Goal: Transaction & Acquisition: Purchase product/service

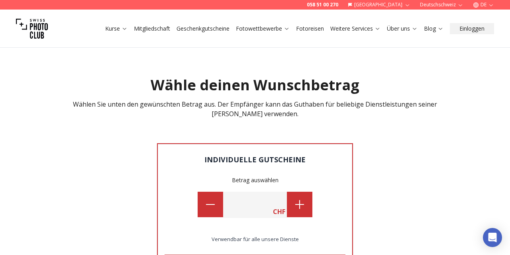
scroll to position [671, 0]
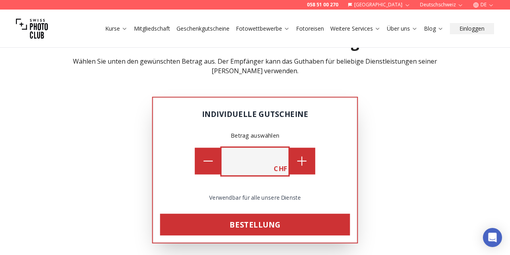
click at [265, 151] on input "**" at bounding box center [254, 161] width 67 height 27
type input "*"
type input "****"
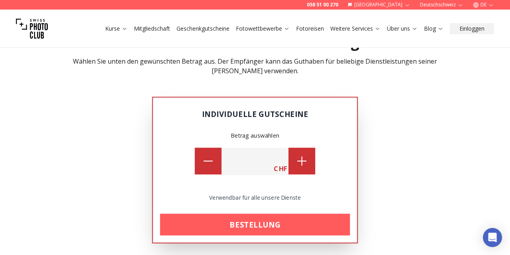
click at [262, 216] on link "Bestellung" at bounding box center [255, 225] width 190 height 22
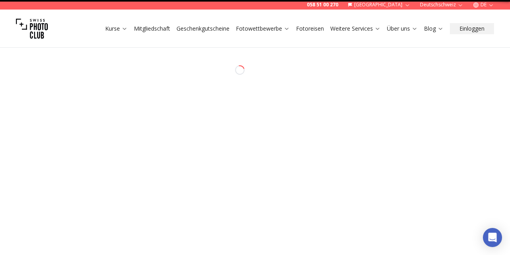
select select "**"
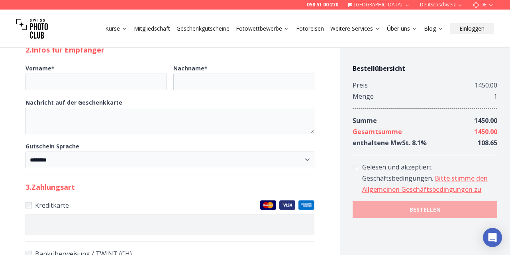
scroll to position [340, 0]
click at [449, 180] on link "Bitte stimme den Allgemeinen Geschäftsbedingungen zu" at bounding box center [424, 184] width 125 height 20
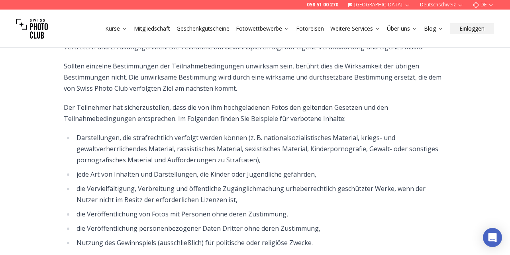
scroll to position [711, 0]
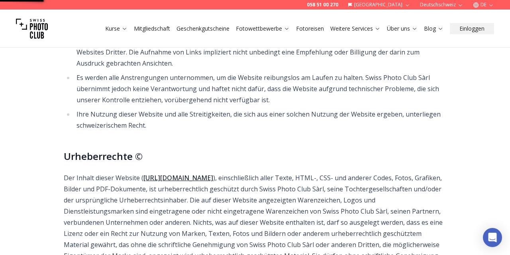
scroll to position [340, 0]
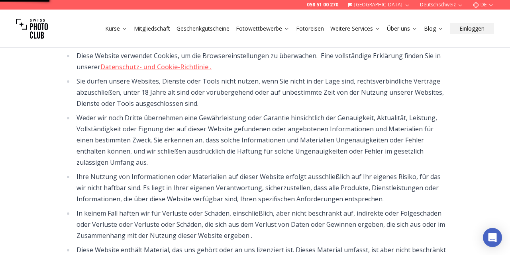
select select "**"
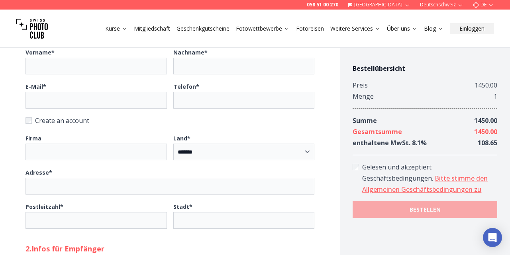
scroll to position [287, 0]
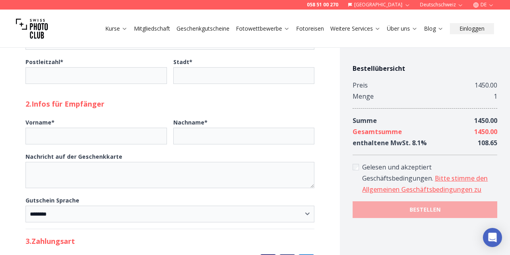
click at [206, 155] on label "Nachricht auf der Geschenkkarte" at bounding box center [169, 169] width 289 height 37
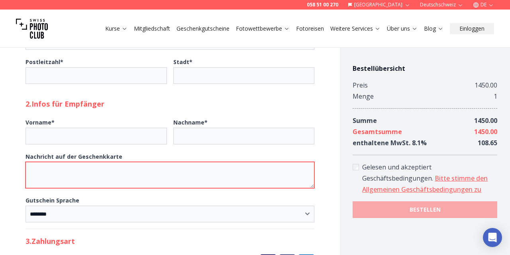
click at [206, 162] on textarea "Nachricht auf der Geschenkkarte" at bounding box center [169, 175] width 289 height 26
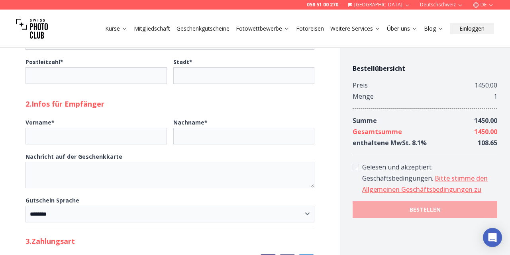
click at [206, 155] on label "Nachricht auf der Geschenkkarte" at bounding box center [169, 169] width 289 height 37
click at [206, 162] on textarea "Nachricht auf der Geschenkkarte" at bounding box center [169, 175] width 289 height 26
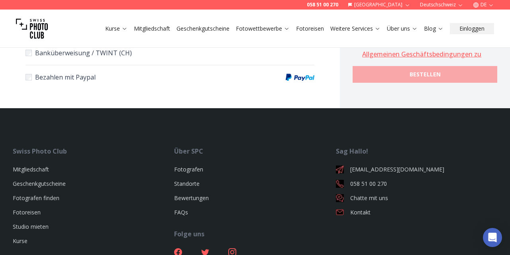
scroll to position [0, 0]
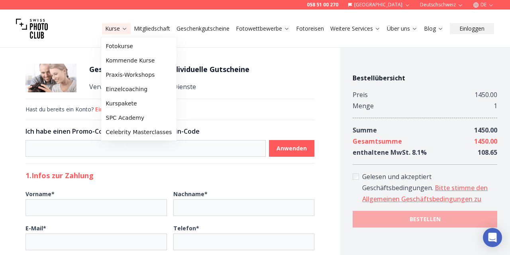
click at [122, 27] on icon at bounding box center [124, 28] width 6 height 6
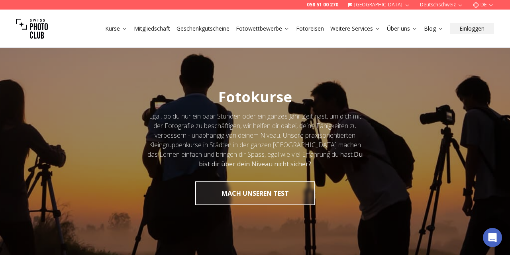
click at [306, 28] on link "Fotoreisen" at bounding box center [310, 29] width 28 height 8
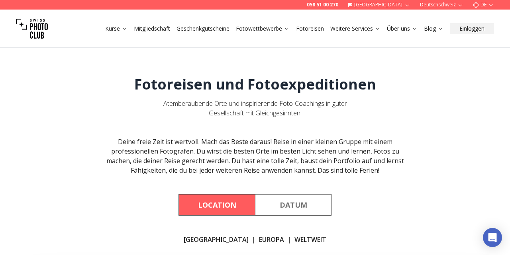
scroll to position [112, 0]
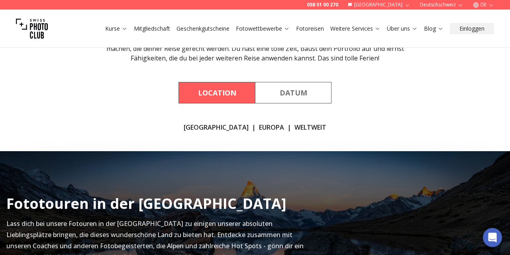
click at [216, 127] on link "[GEOGRAPHIC_DATA]" at bounding box center [216, 128] width 65 height 10
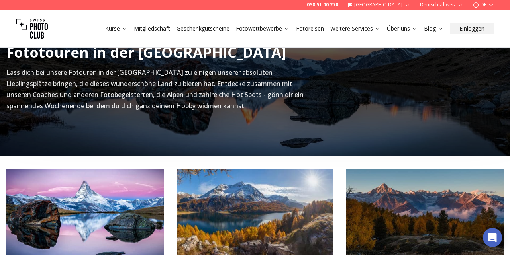
scroll to position [382, 0]
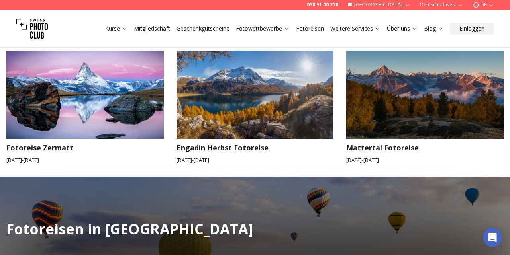
click at [254, 116] on img at bounding box center [254, 95] width 157 height 88
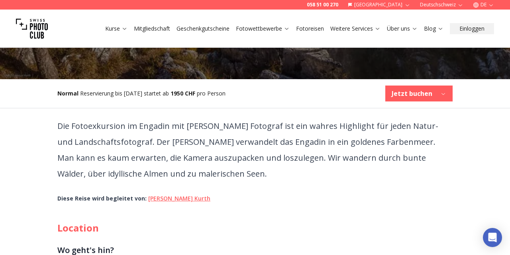
scroll to position [181, 0]
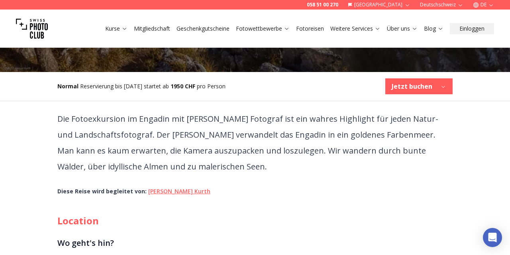
click at [411, 90] on b "Jetzt buchen" at bounding box center [412, 87] width 41 height 10
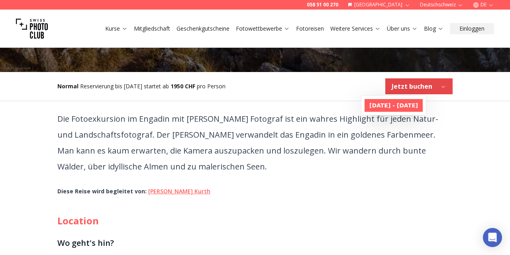
click at [415, 105] on b "[DATE] - [DATE]" at bounding box center [393, 106] width 49 height 8
